Goal: Task Accomplishment & Management: Complete application form

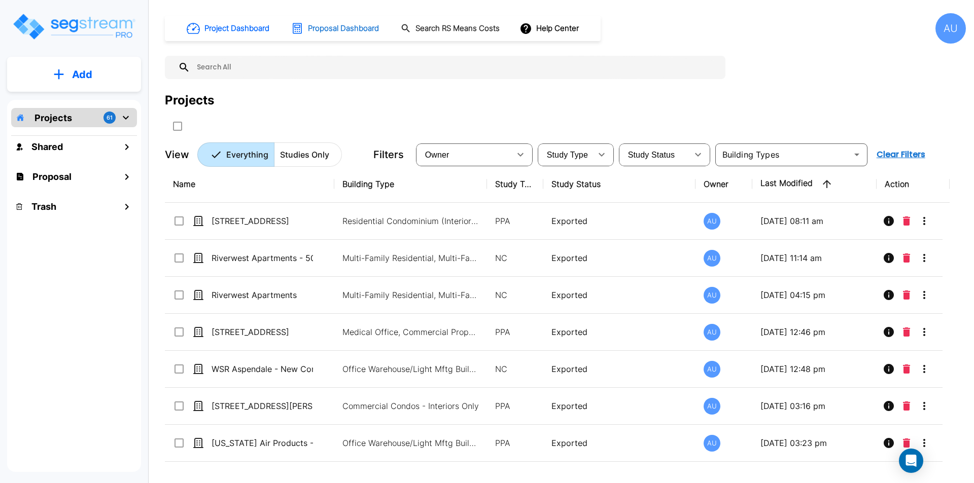
click at [356, 30] on h1 "Proposal Dashboard" at bounding box center [343, 29] width 71 height 12
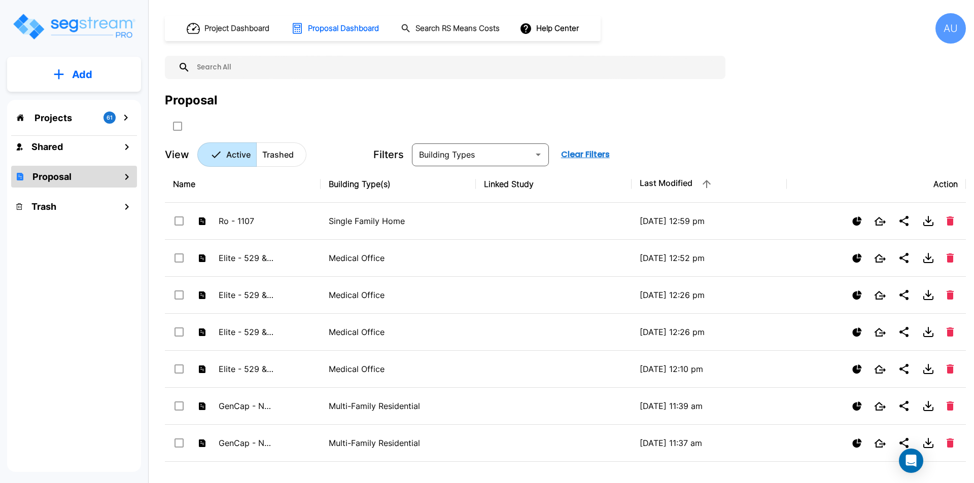
click at [82, 73] on p "Add" at bounding box center [82, 74] width 20 height 15
click at [86, 154] on button "Add Proposal" at bounding box center [75, 160] width 76 height 20
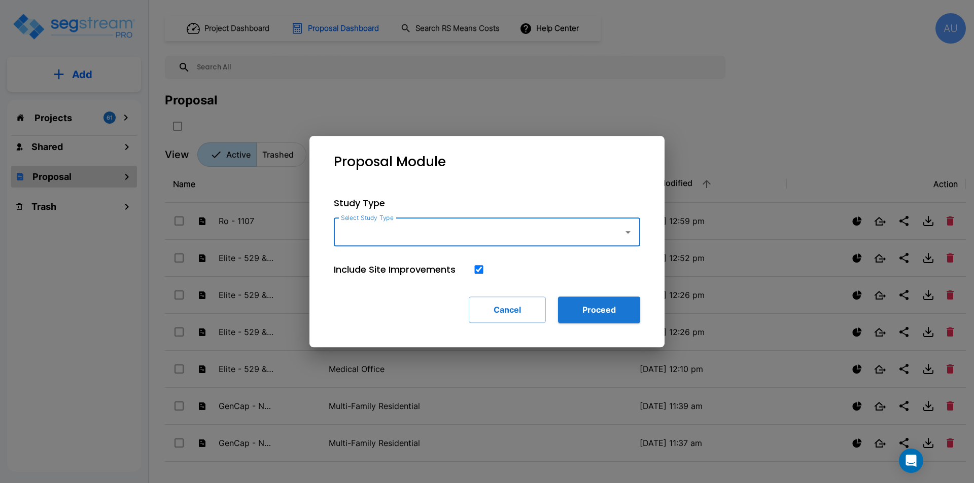
click at [627, 233] on icon "button" at bounding box center [628, 232] width 12 height 12
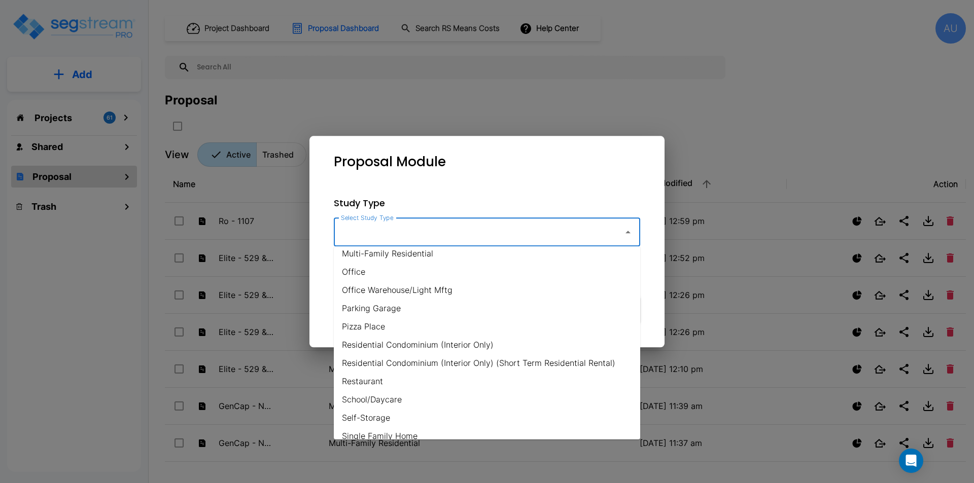
scroll to position [609, 0]
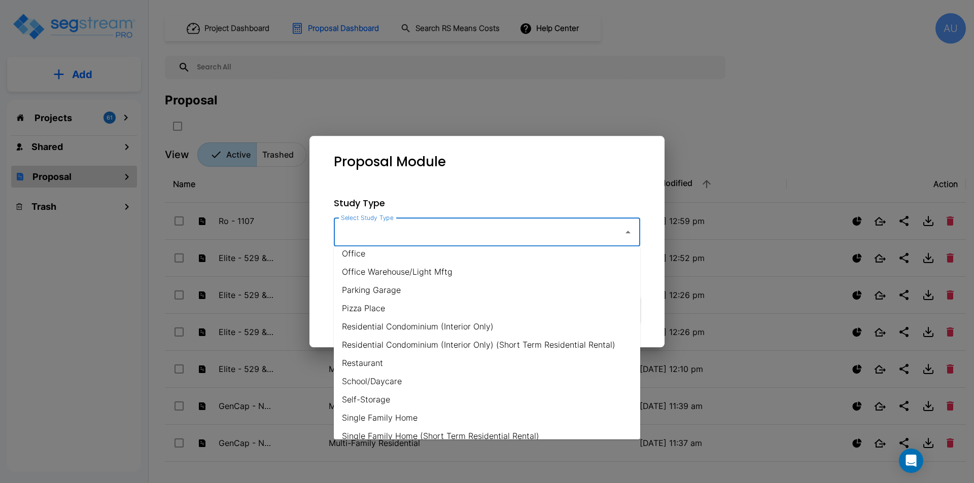
click at [492, 320] on li "Residential Condominium (Interior Only)" at bounding box center [487, 326] width 306 height 18
type input "Residential Condominium (Interior Only)"
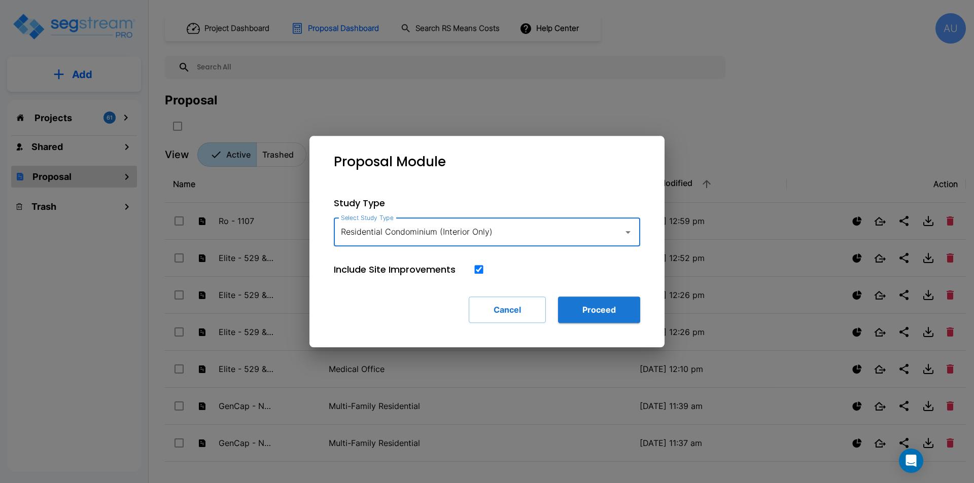
click at [482, 271] on input "checkbox" at bounding box center [479, 269] width 10 height 9
checkbox input "false"
click at [606, 312] on button "Proceed" at bounding box center [599, 310] width 82 height 26
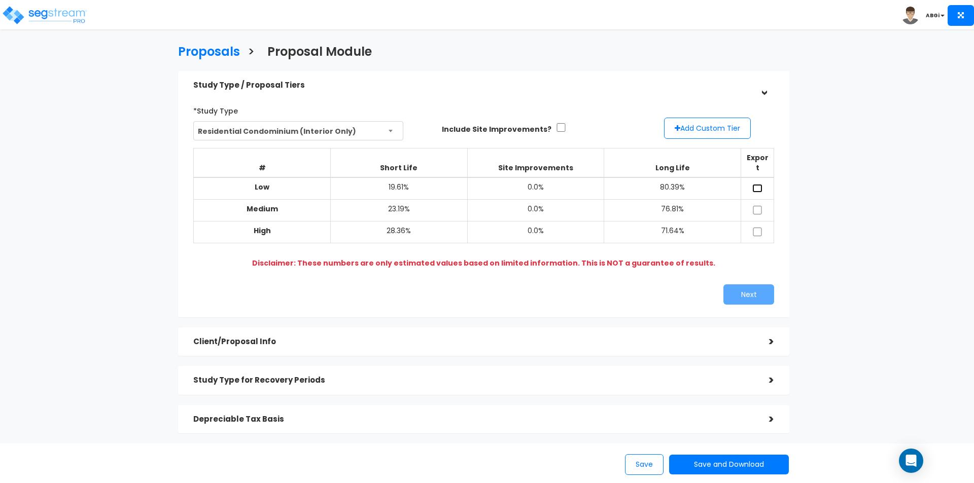
click at [761, 184] on input "checkbox" at bounding box center [757, 188] width 10 height 9
checkbox input "true"
click at [755, 228] on input "checkbox" at bounding box center [757, 232] width 10 height 9
checkbox input "true"
click at [757, 285] on button "Next" at bounding box center [748, 295] width 51 height 20
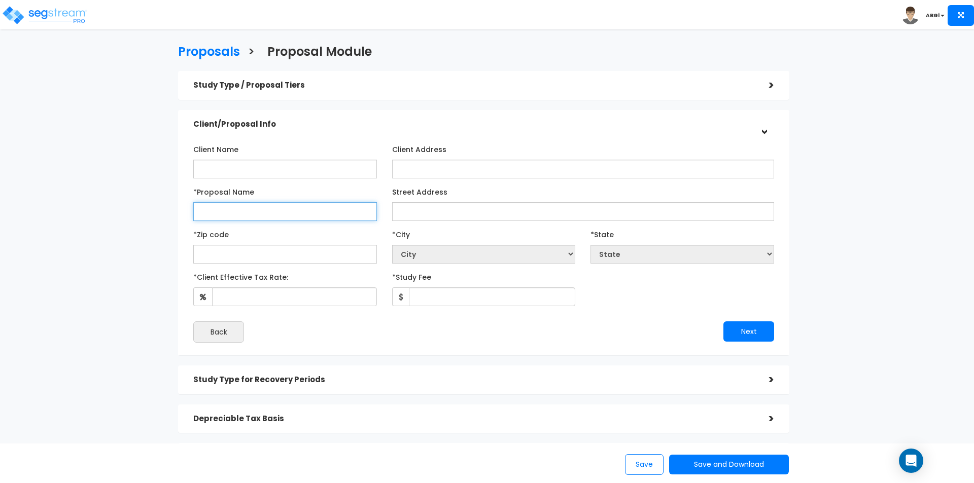
click at [365, 210] on input "*Proposal Name" at bounding box center [285, 211] width 184 height 19
click at [267, 217] on input "Marks -" at bounding box center [285, 211] width 184 height 19
type input "Marks - 10 Props"
click at [300, 257] on input "text" at bounding box center [285, 254] width 184 height 19
type input "77"
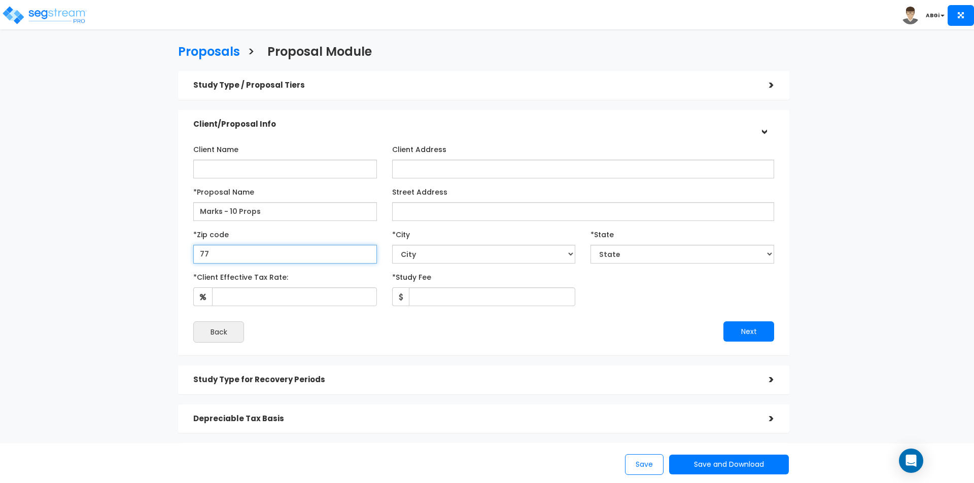
select select "[GEOGRAPHIC_DATA]"
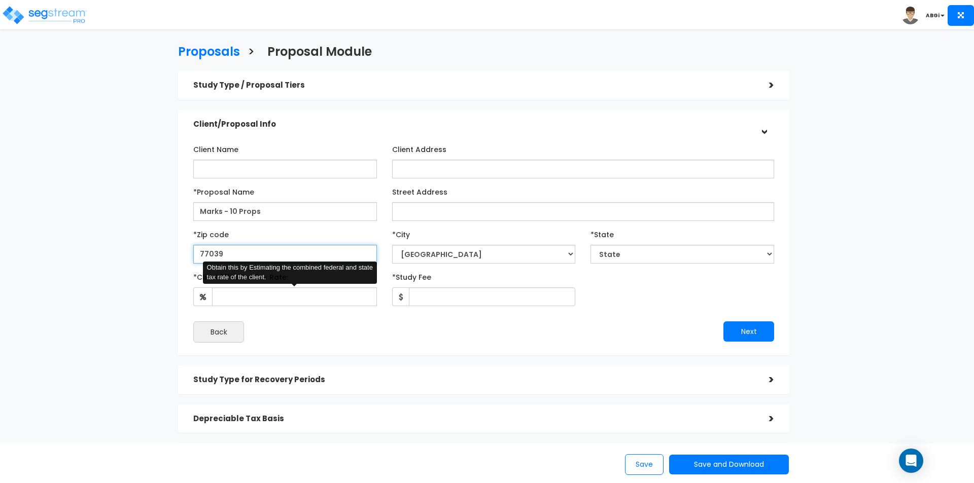
type input "77039"
click at [323, 301] on input "*Client Effective Tax Rate:" at bounding box center [294, 297] width 165 height 19
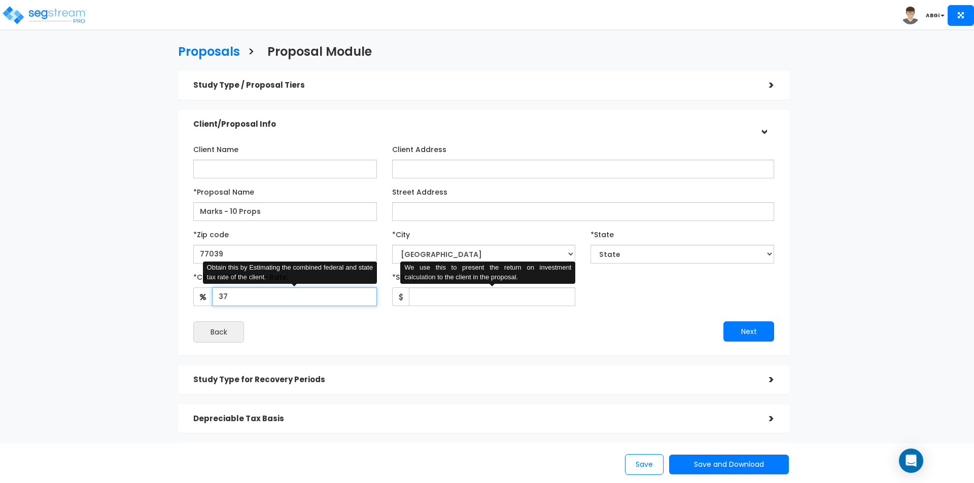
type input "37"
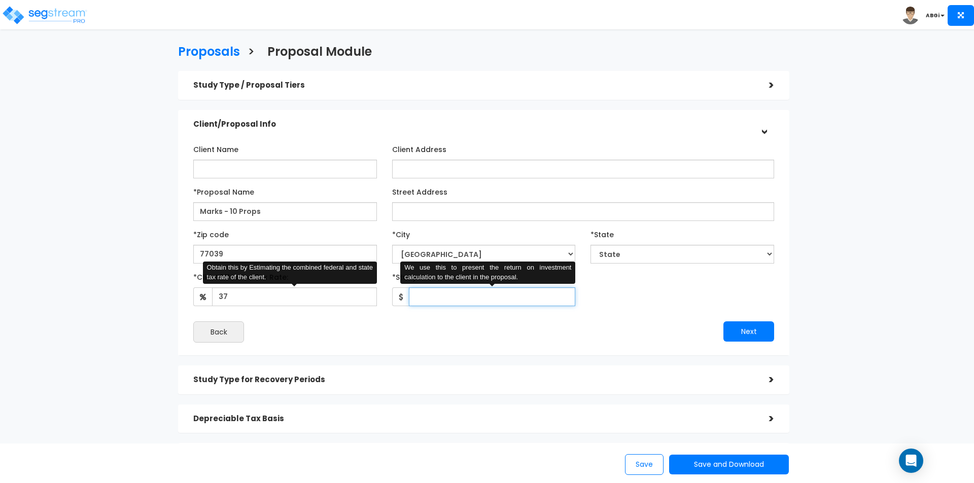
click at [467, 296] on input "*Study Fee" at bounding box center [492, 297] width 167 height 19
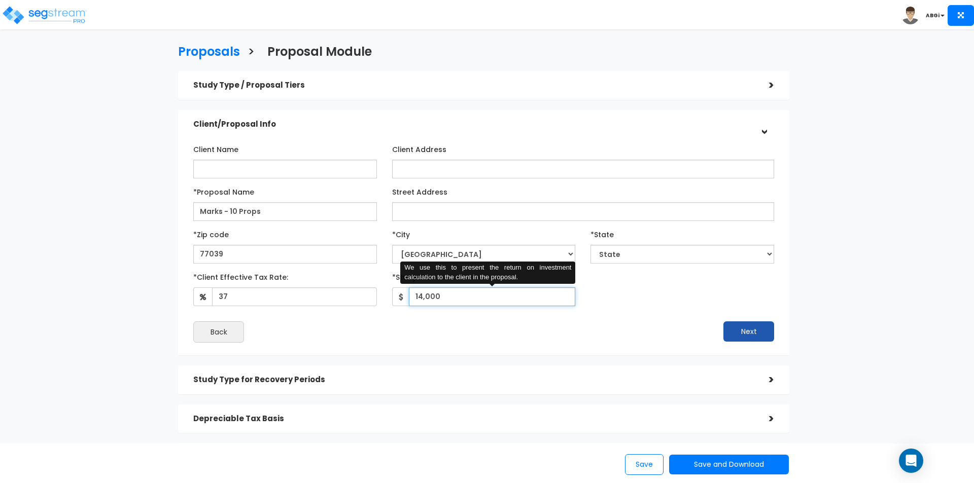
type input "14,000"
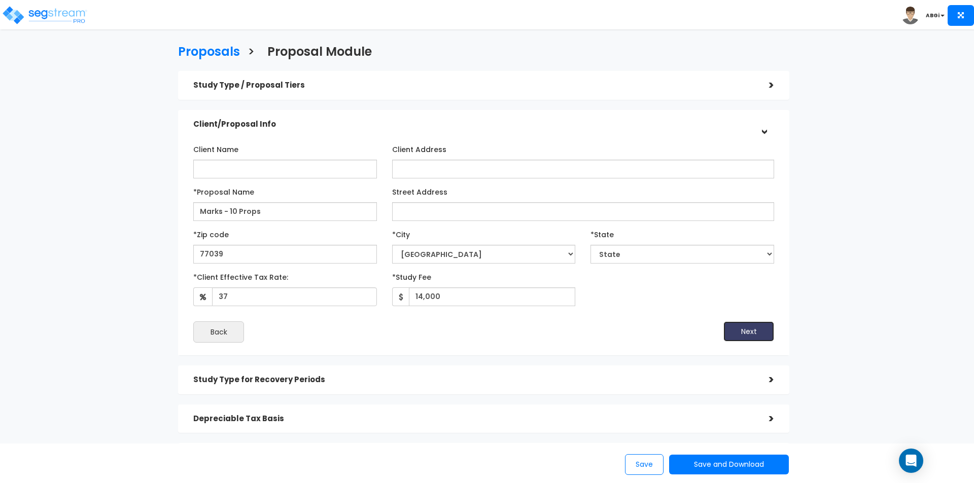
click at [748, 329] on button "Next" at bounding box center [748, 332] width 51 height 20
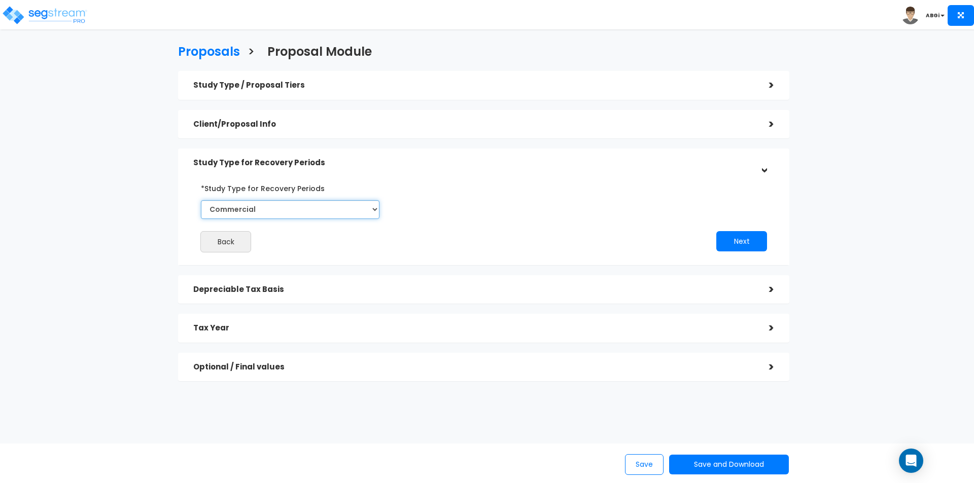
click at [369, 214] on select "Commercial Residential" at bounding box center [290, 209] width 179 height 19
select select "Residential"
click at [201, 200] on select "Commercial Residential" at bounding box center [290, 209] width 179 height 19
click at [730, 243] on button "Next" at bounding box center [741, 241] width 51 height 20
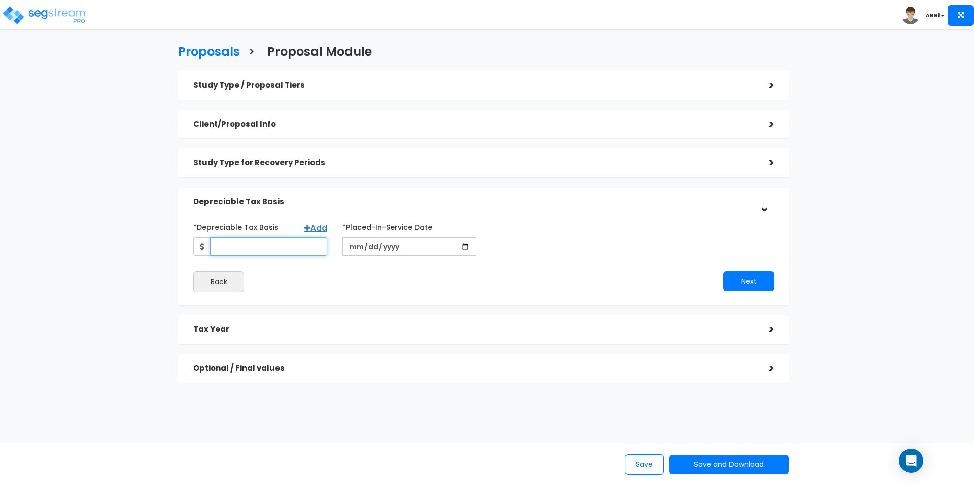
click at [288, 250] on input "*Depreciable Tax Basis" at bounding box center [268, 246] width 117 height 19
type input "1,139,381"
click at [455, 245] on input "date" at bounding box center [409, 246] width 134 height 19
click at [466, 243] on input "date" at bounding box center [409, 246] width 134 height 19
type input "[DATE]"
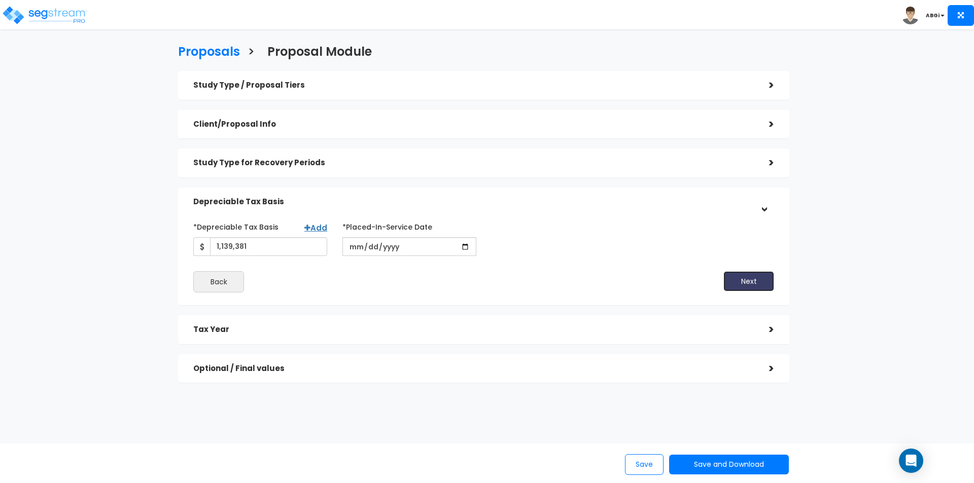
click at [741, 282] on button "Next" at bounding box center [748, 281] width 51 height 20
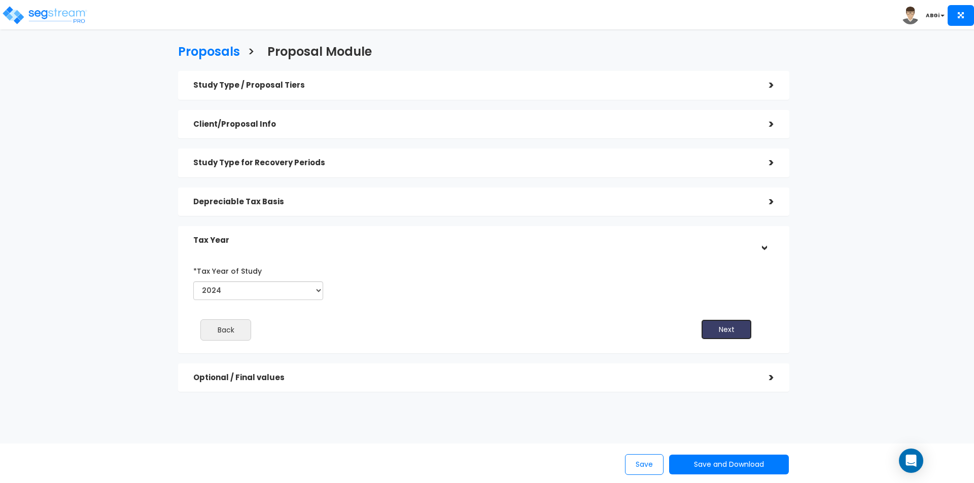
click at [723, 326] on button "Next" at bounding box center [726, 330] width 51 height 20
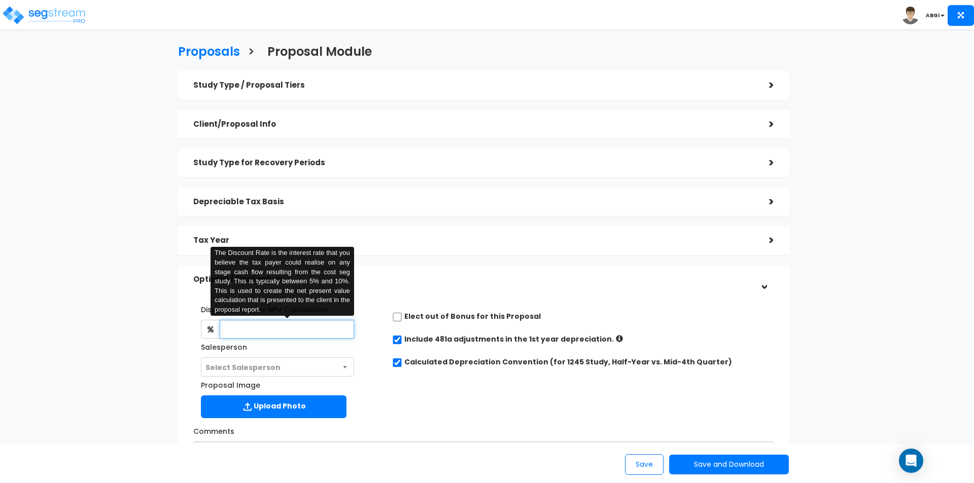
click at [314, 331] on input "text" at bounding box center [287, 329] width 134 height 19
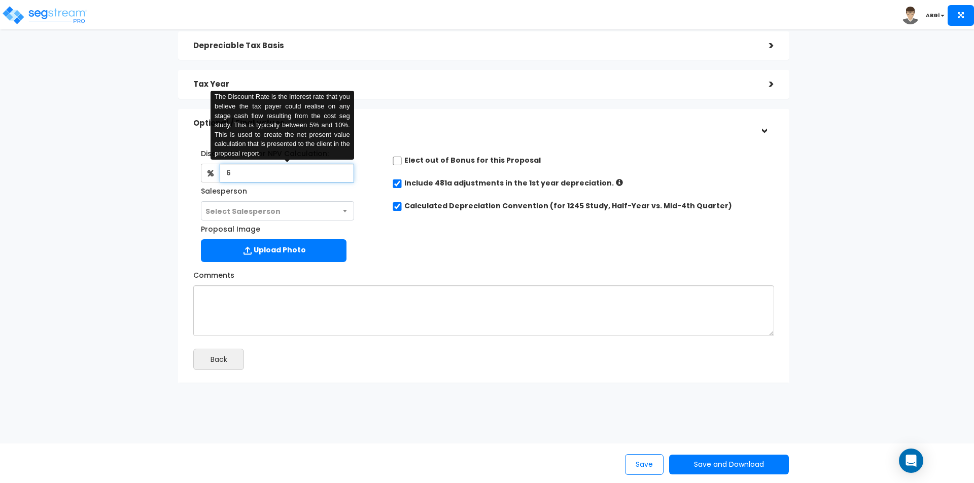
scroll to position [158, 0]
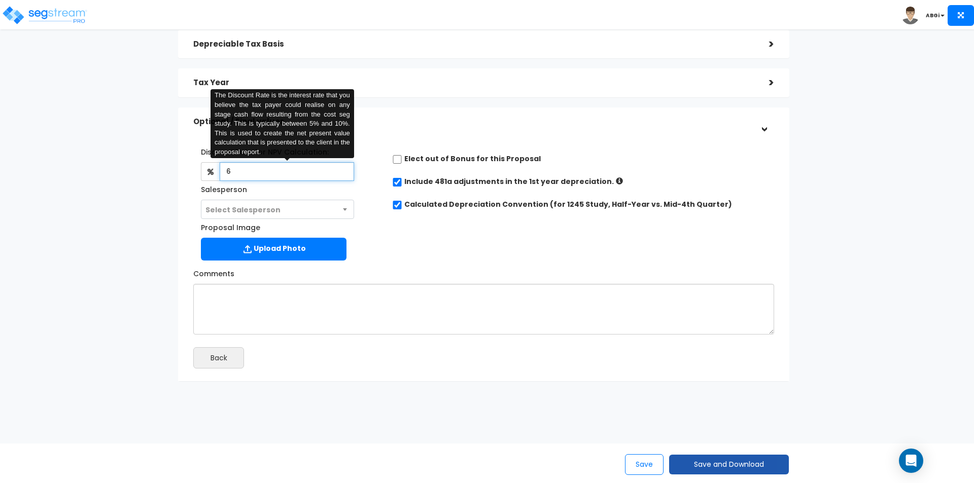
type input "6"
click at [737, 470] on button "Save and Download" at bounding box center [729, 465] width 120 height 20
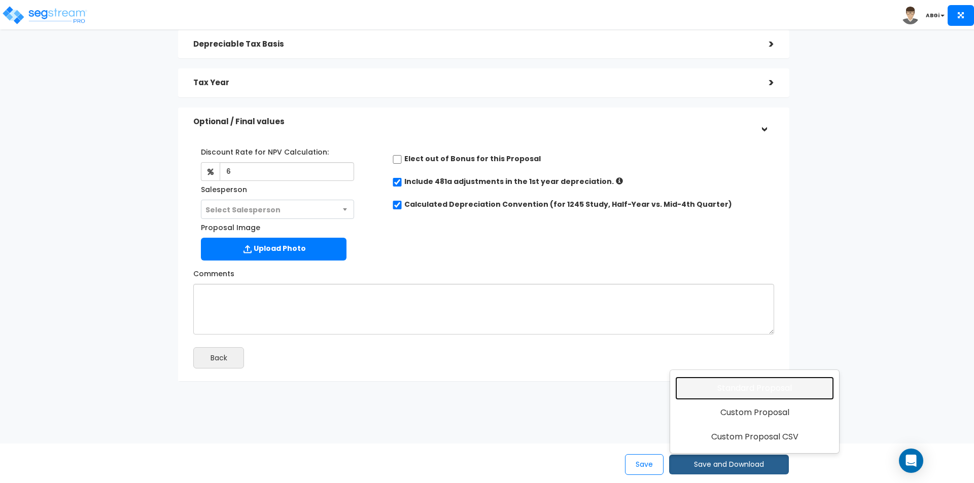
click at [751, 384] on link "Standard Proposal" at bounding box center [754, 388] width 159 height 23
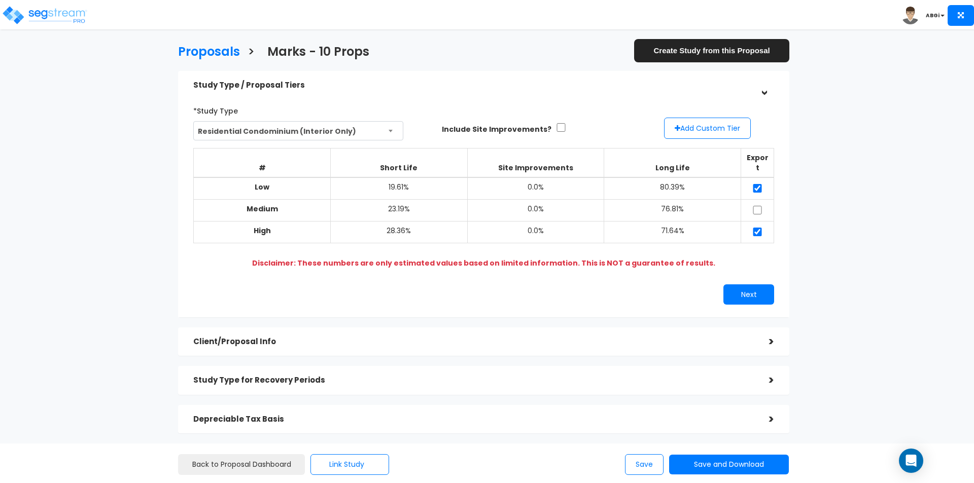
click at [468, 418] on div "Depreciable Tax Basis" at bounding box center [473, 419] width 560 height 19
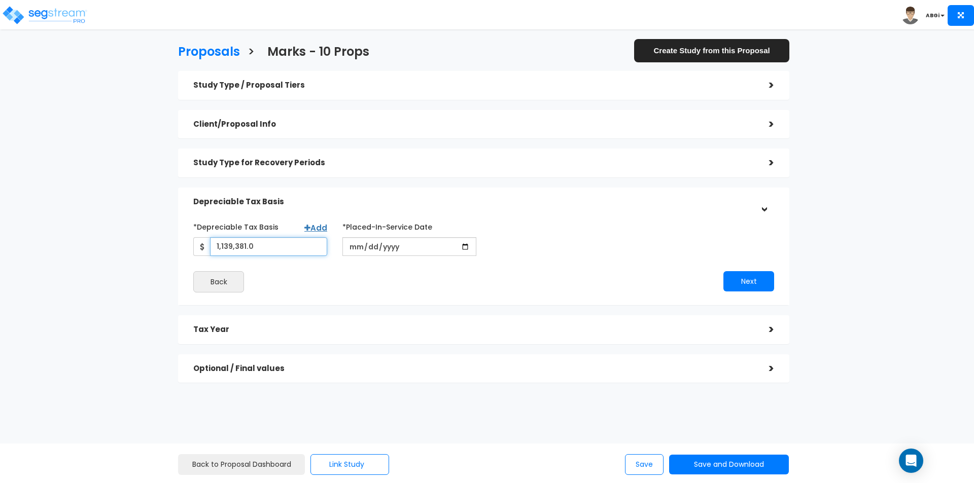
click at [265, 249] on input "1,139,381.0" at bounding box center [268, 246] width 117 height 19
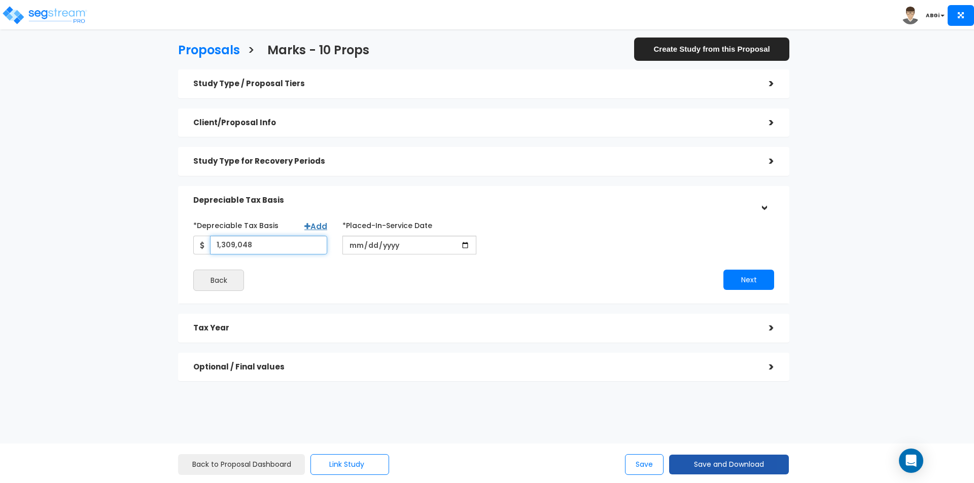
type input "1,309,048"
click at [721, 462] on button "Save and Download" at bounding box center [729, 465] width 120 height 20
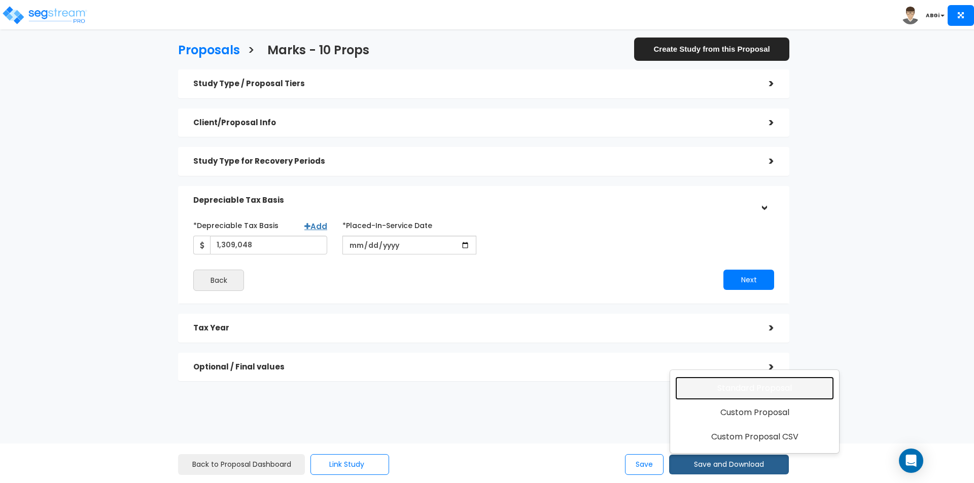
click at [733, 394] on link "Standard Proposal" at bounding box center [754, 388] width 159 height 23
